Goal: Information Seeking & Learning: Learn about a topic

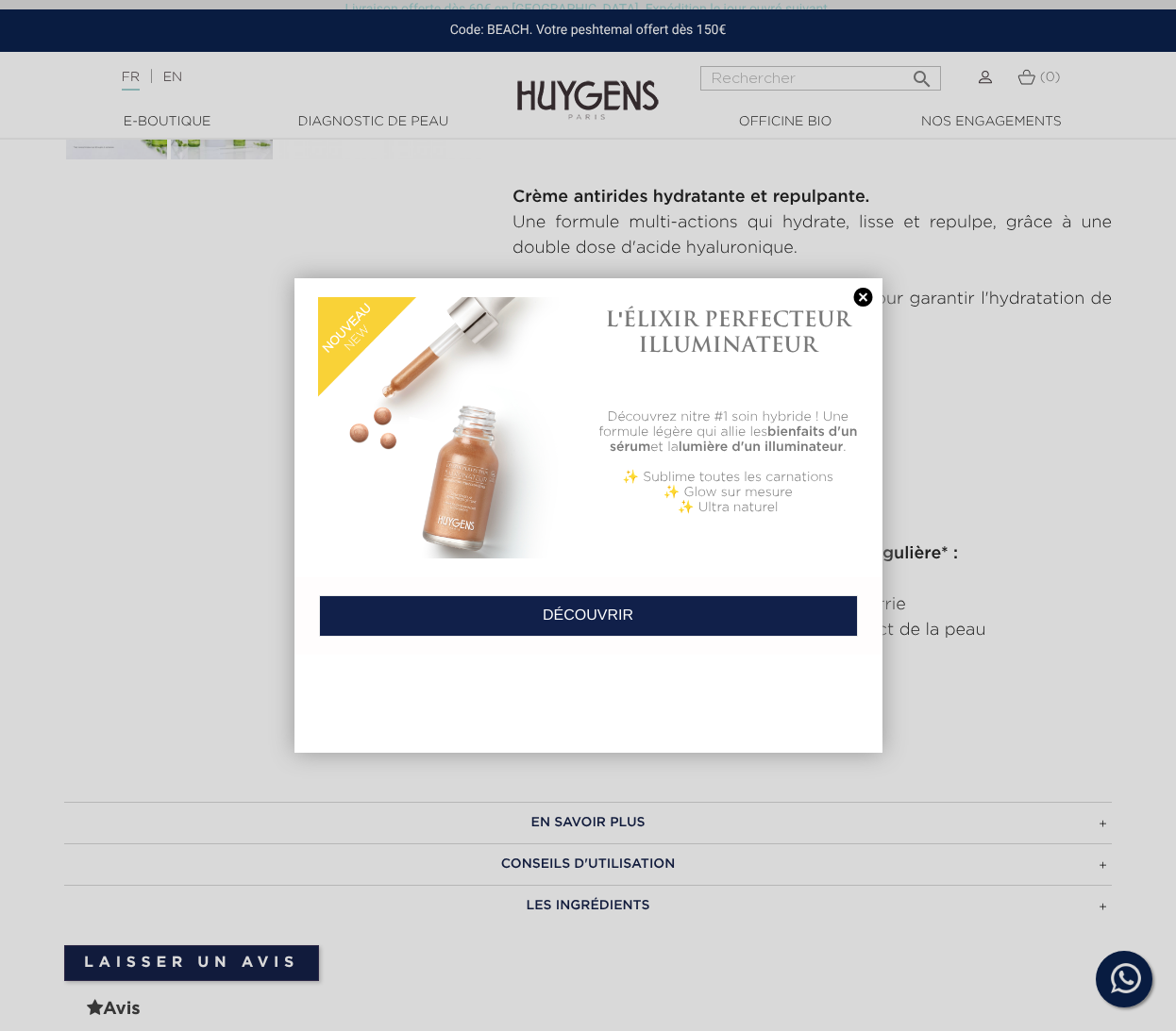
scroll to position [743, 0]
click at [857, 289] on link at bounding box center [864, 298] width 26 height 20
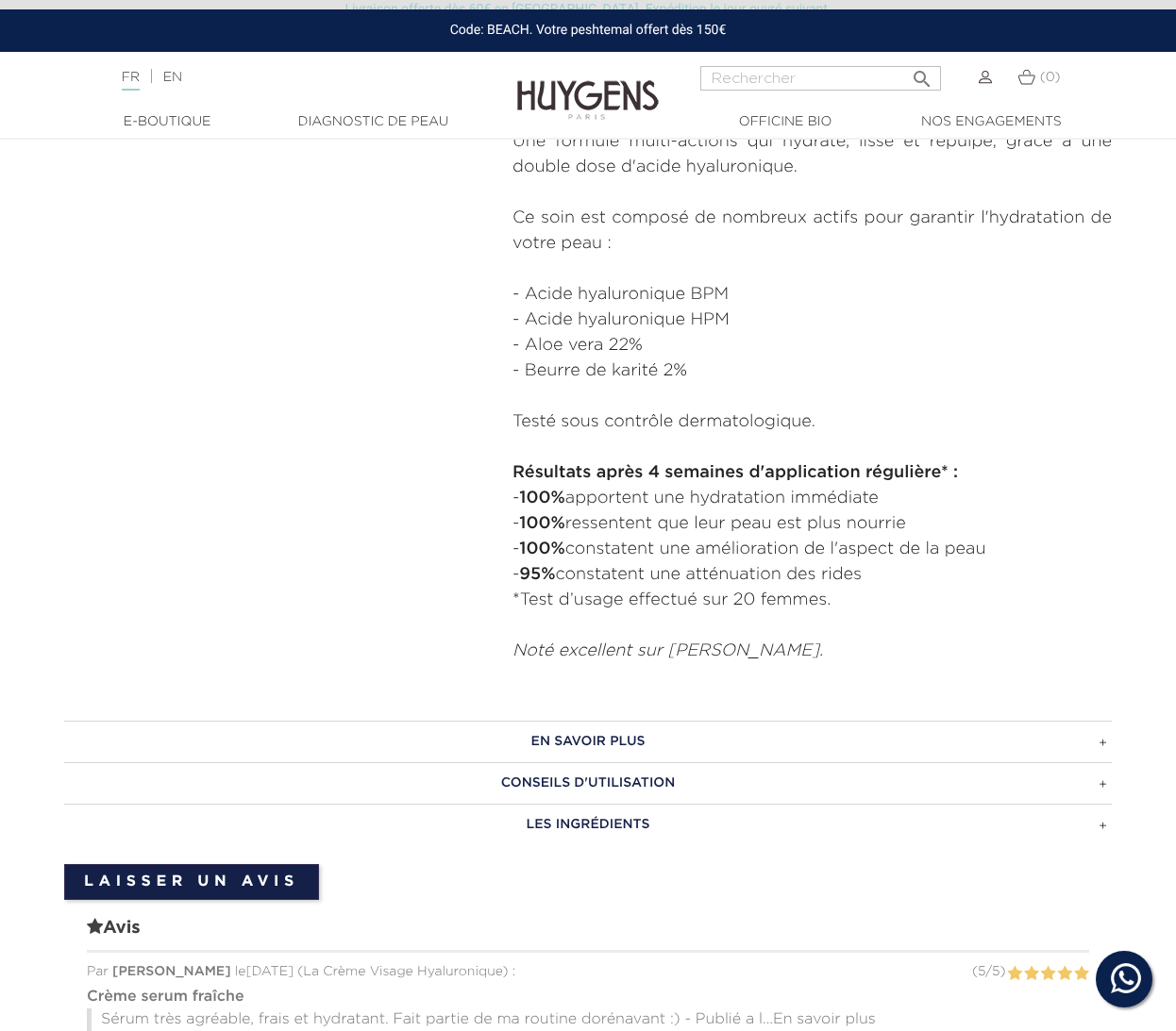
scroll to position [0, 0]
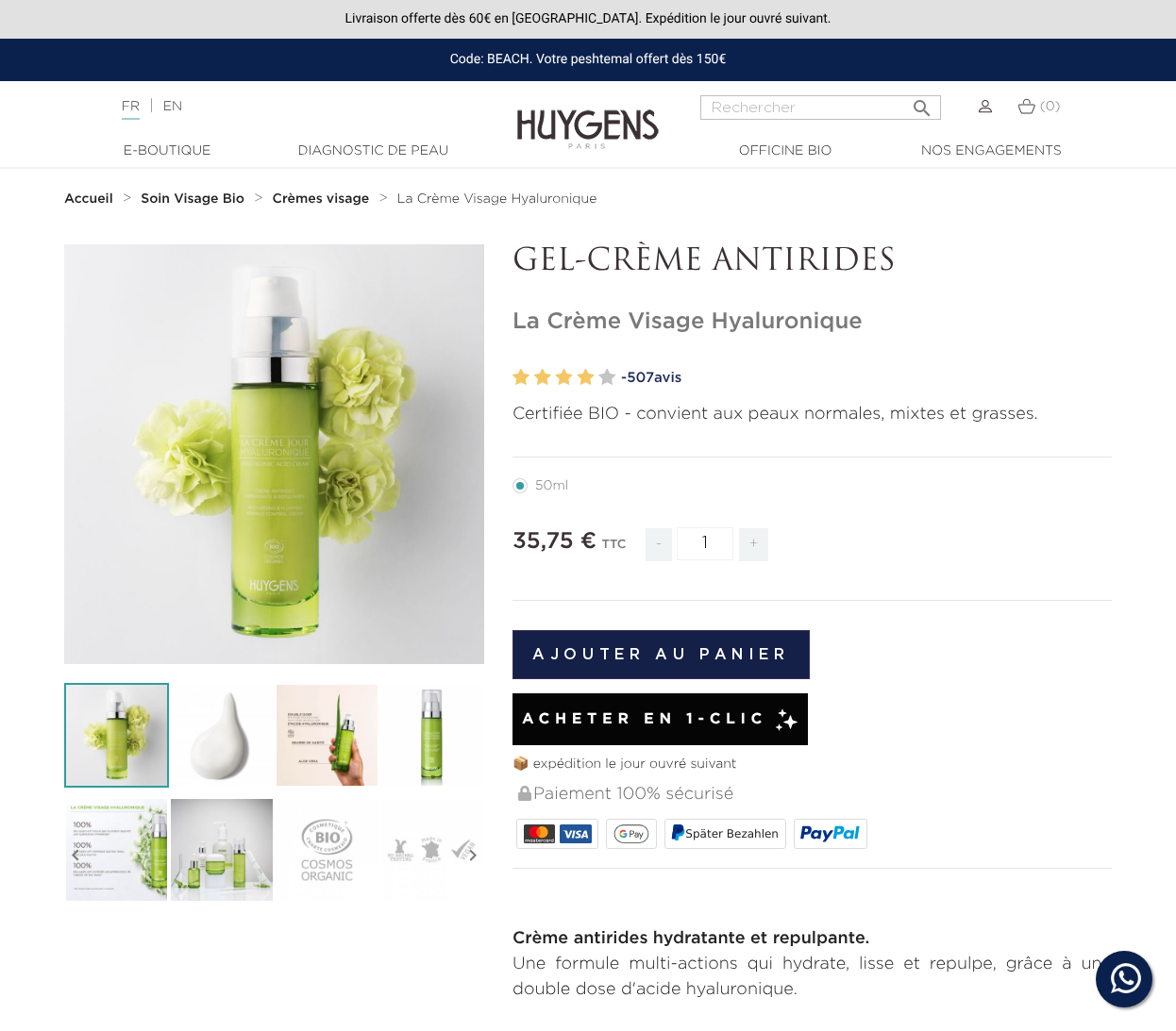
click at [323, 198] on strong "Crèmes visage" at bounding box center [321, 199] width 97 height 13
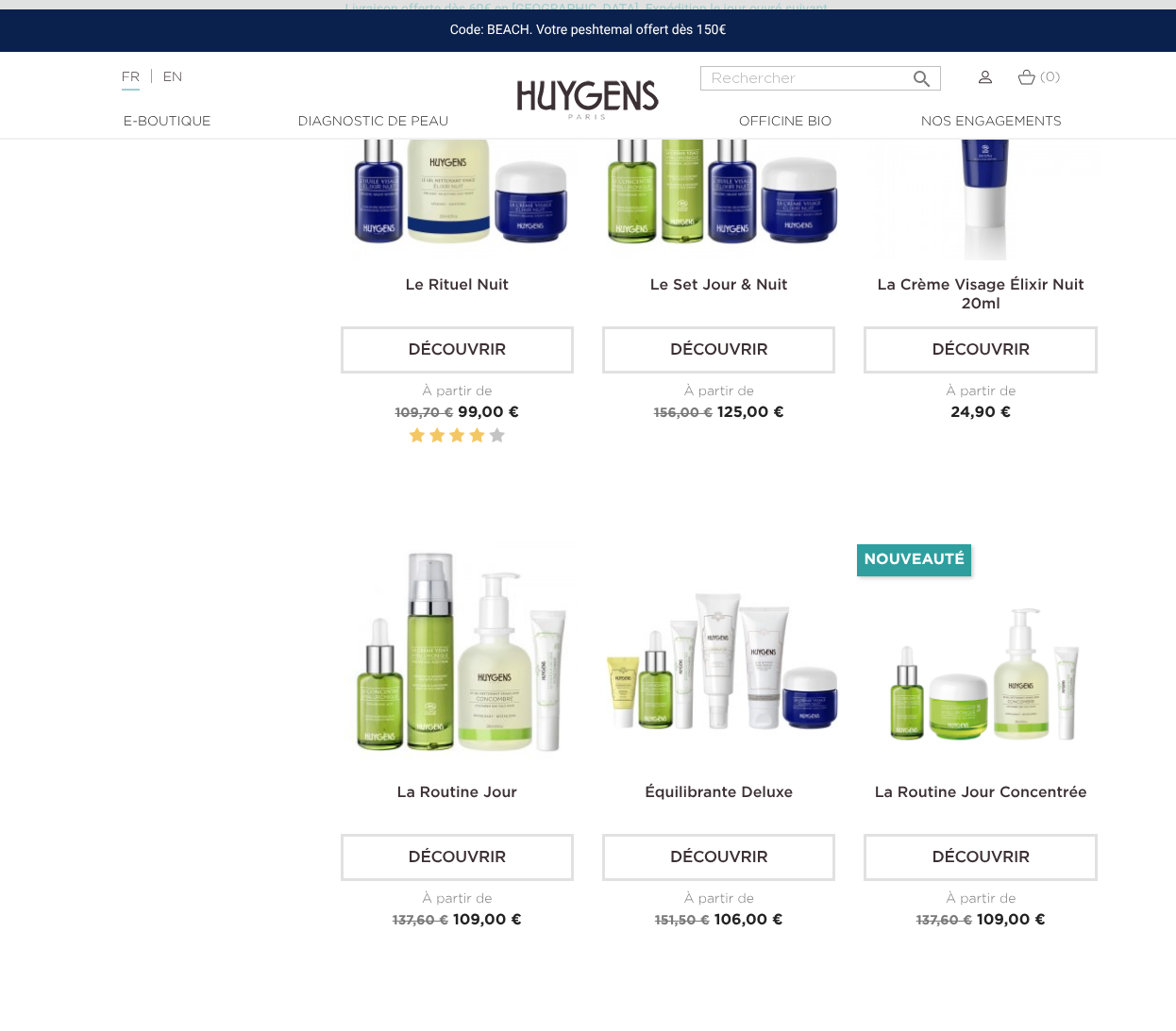
scroll to position [2862, 0]
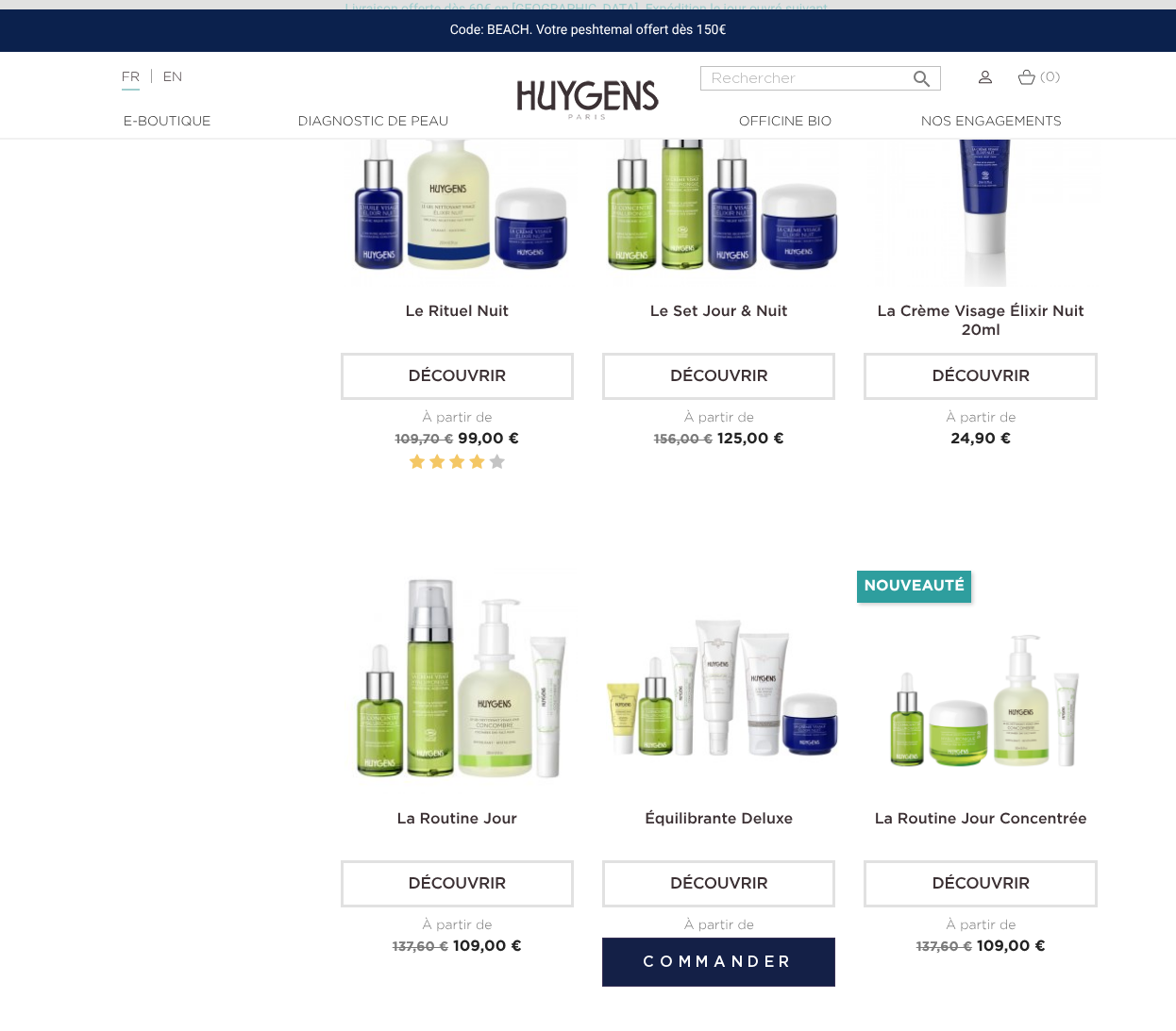
click at [750, 871] on link "Découvrir" at bounding box center [718, 885] width 233 height 47
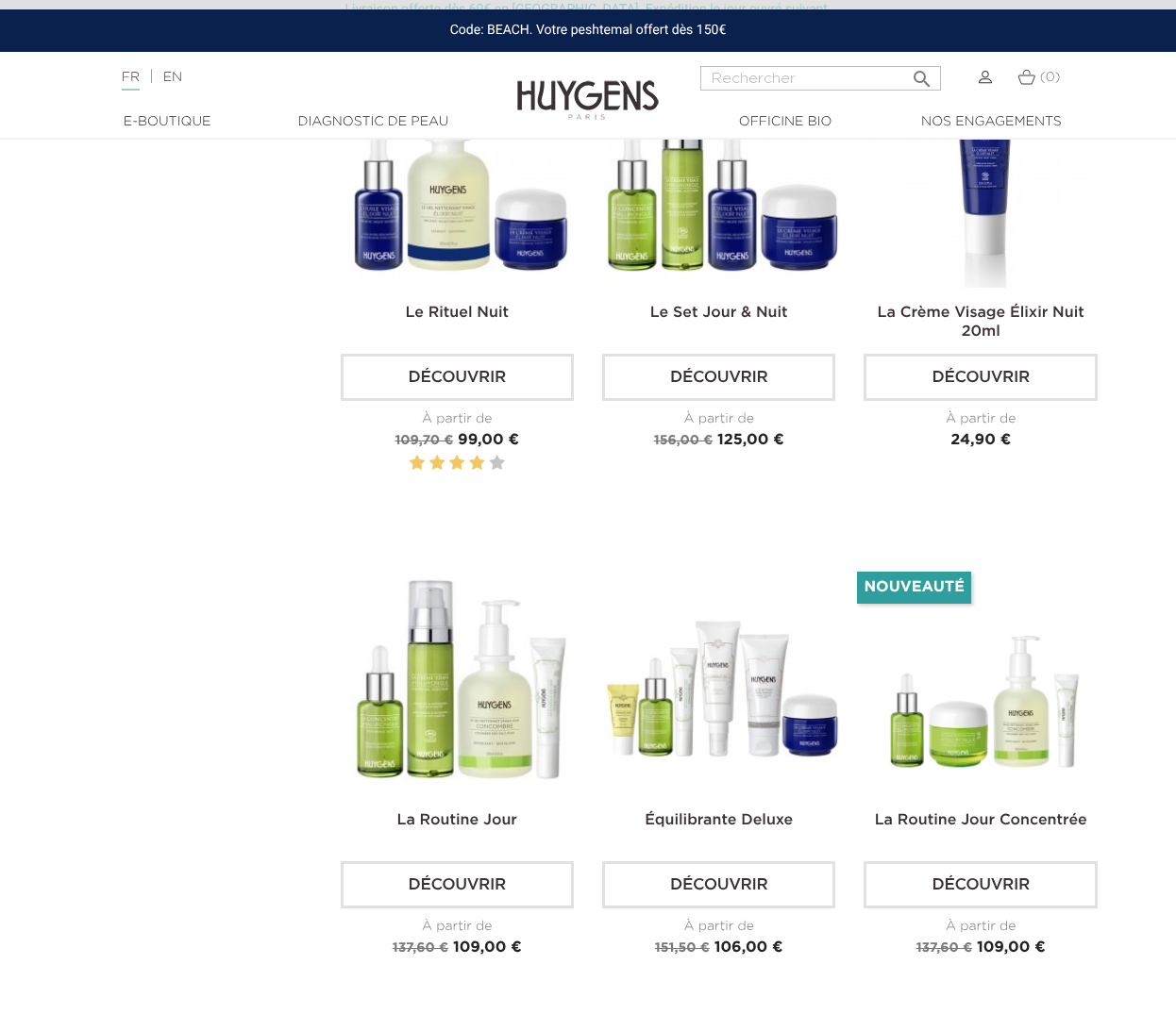
scroll to position [2860, 0]
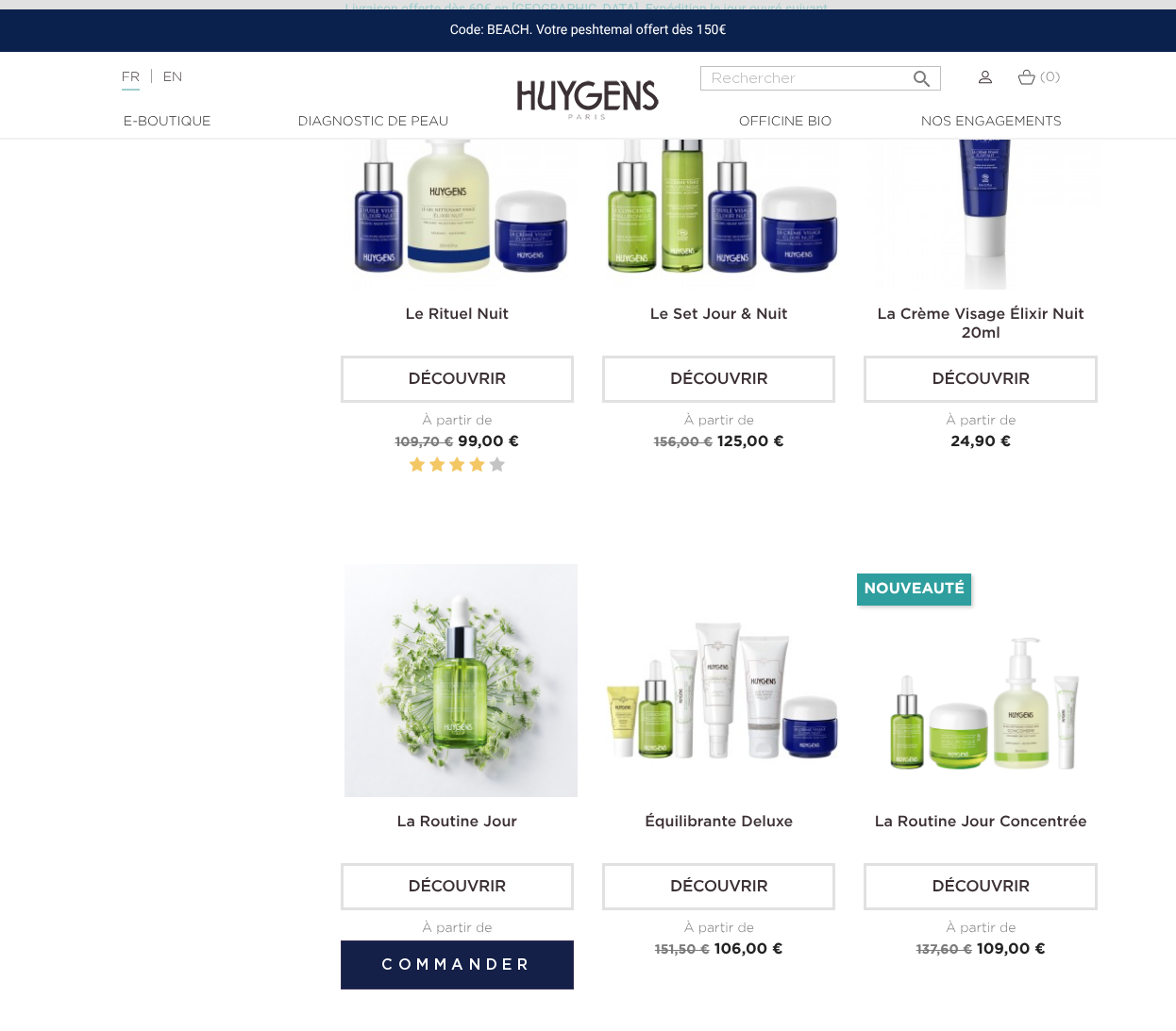
click at [424, 664] on img at bounding box center [460, 680] width 233 height 233
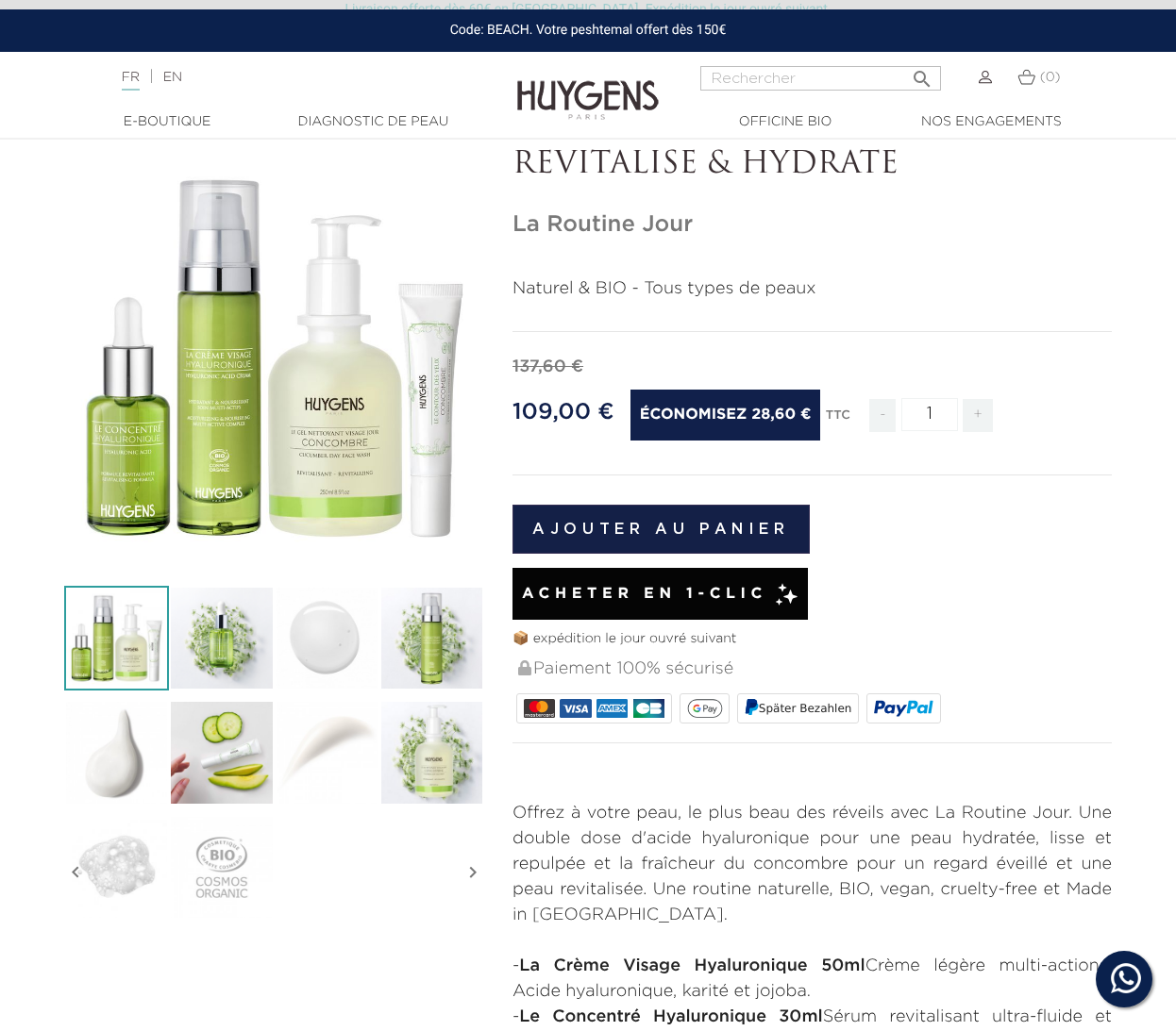
scroll to position [94, 0]
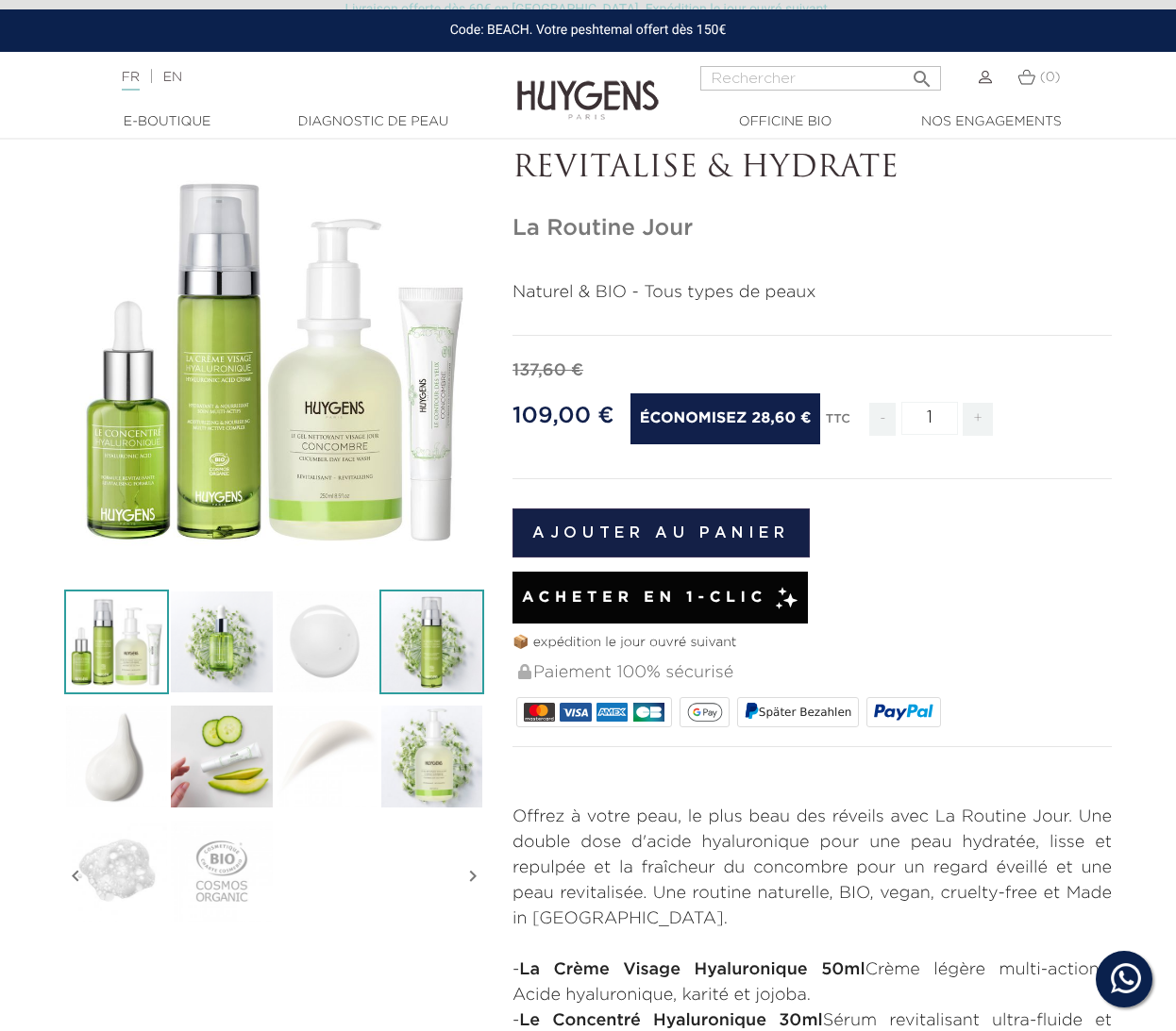
click at [430, 640] on img at bounding box center [431, 642] width 105 height 105
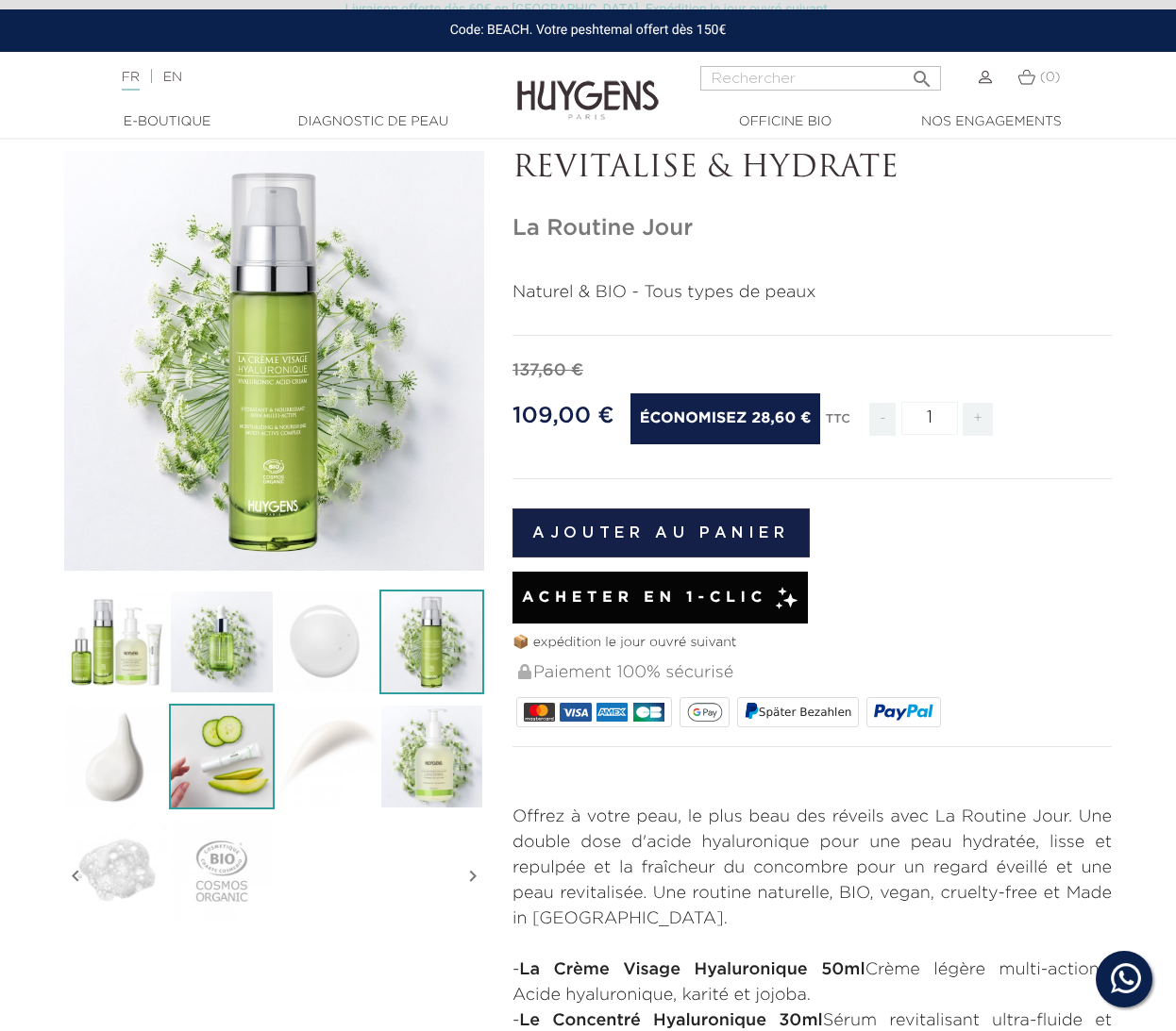
click at [225, 773] on img at bounding box center [221, 756] width 105 height 105
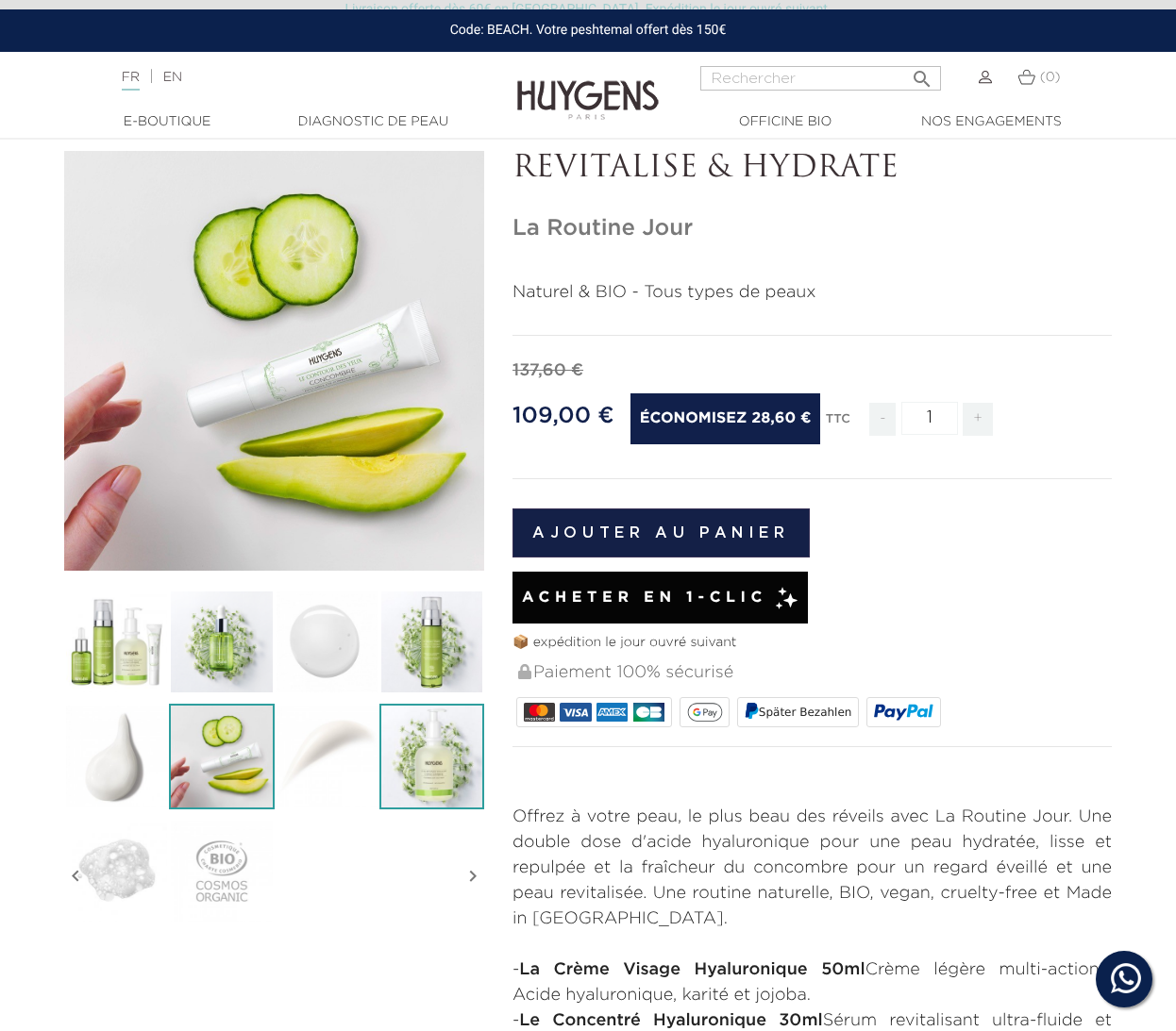
click at [409, 764] on img at bounding box center [431, 756] width 105 height 105
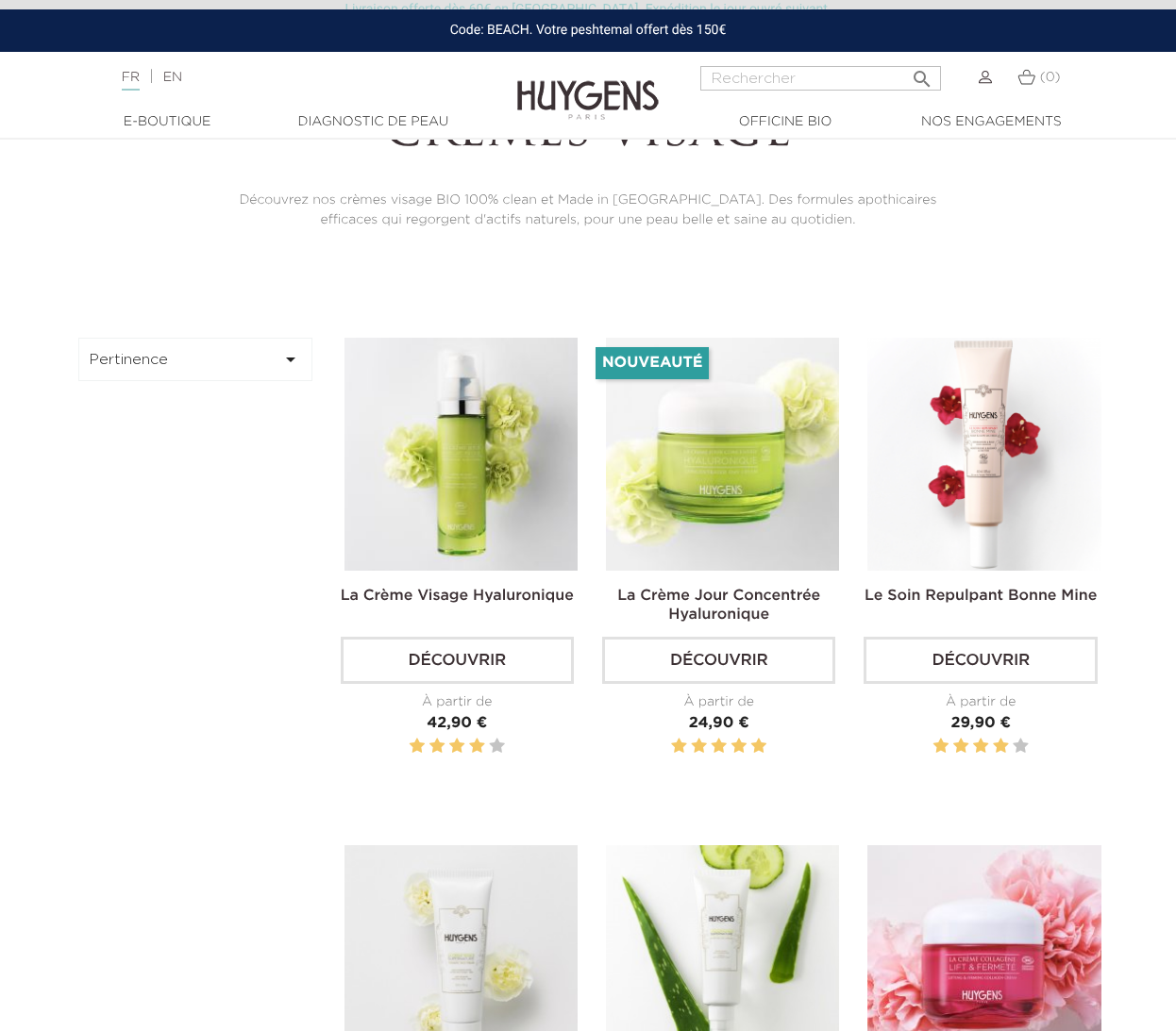
scroll to position [555, 0]
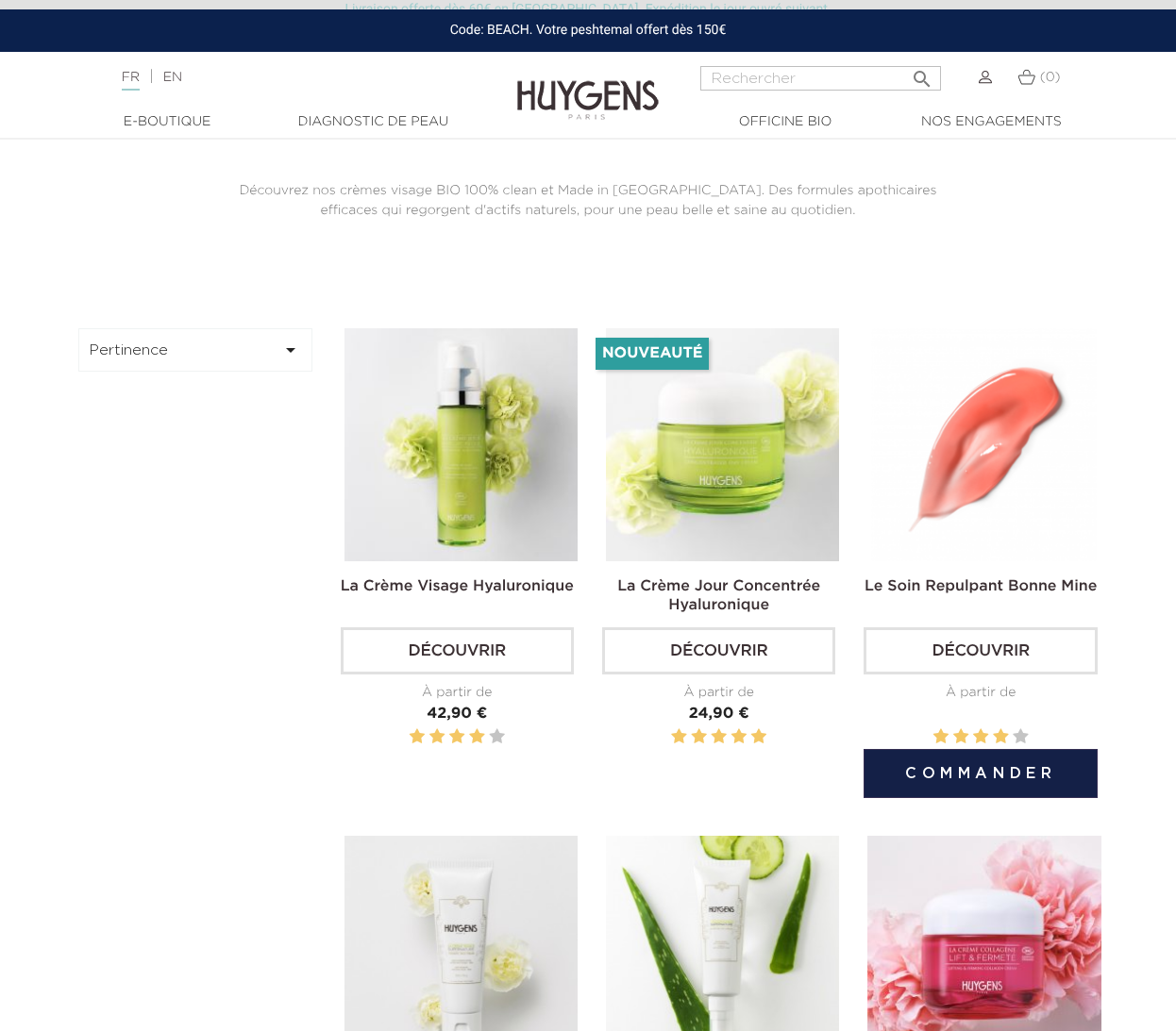
click at [957, 659] on link "Découvrir" at bounding box center [980, 651] width 233 height 47
